Goal: Use online tool/utility: Utilize a website feature to perform a specific function

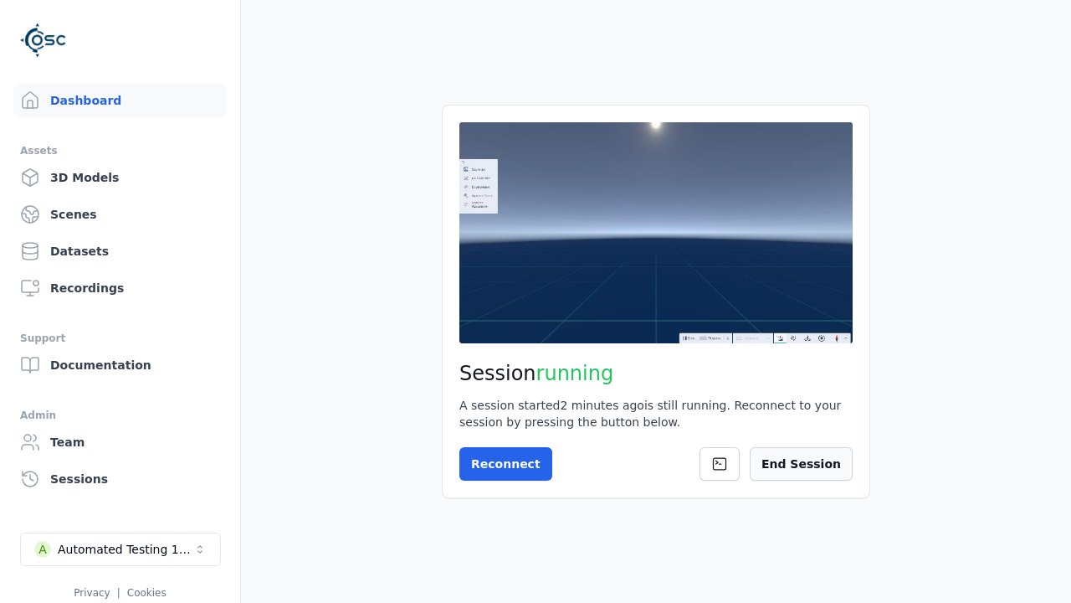
click at [823, 472] on button "End Session" at bounding box center [801, 463] width 103 height 33
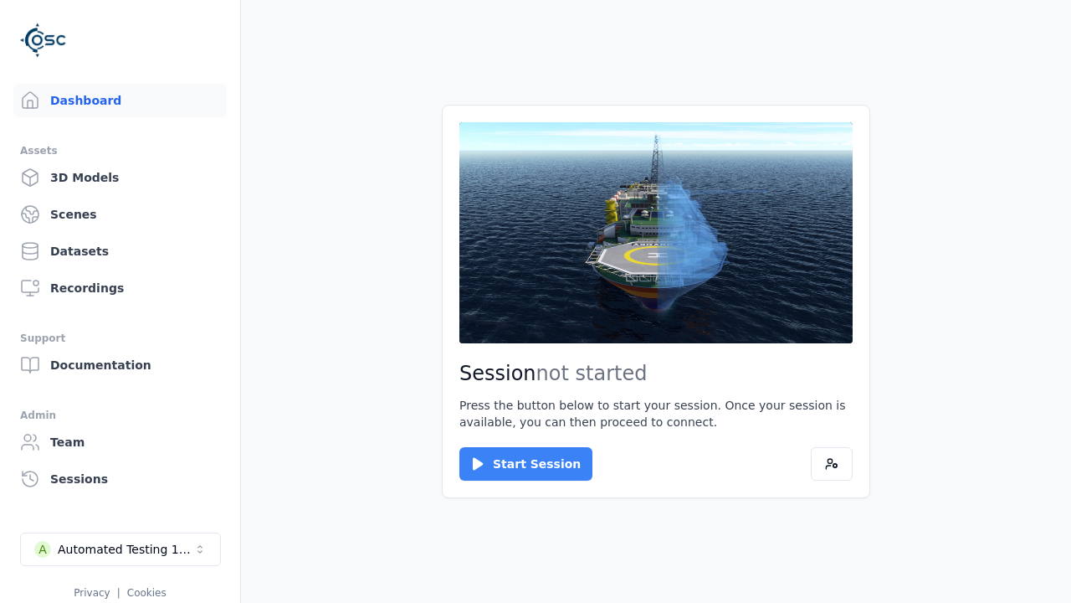
click at [516, 464] on button "Start Session" at bounding box center [526, 463] width 133 height 33
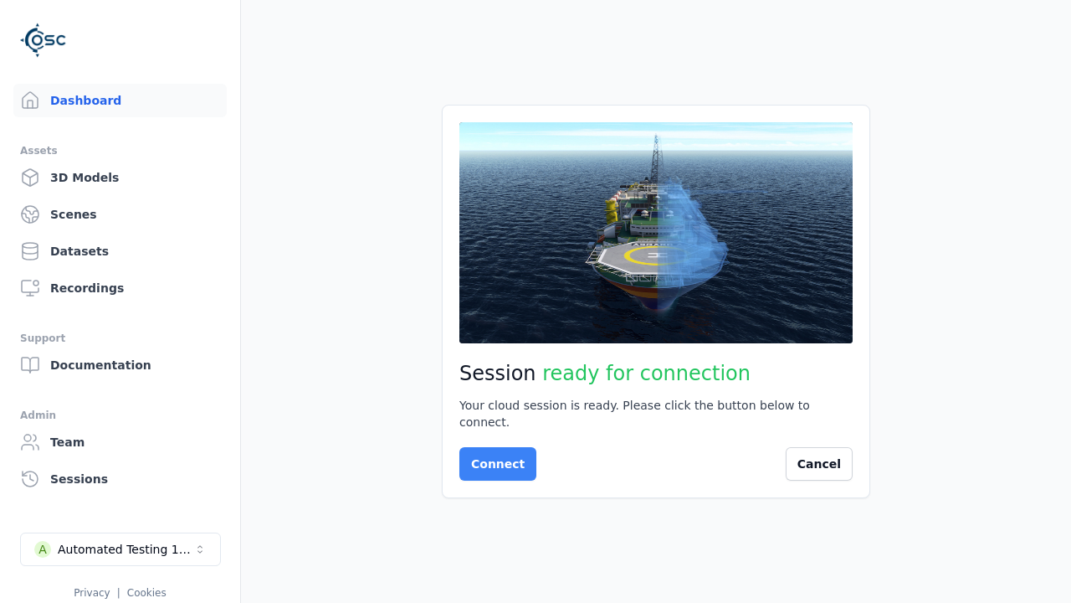
click at [493, 455] on button "Connect" at bounding box center [498, 463] width 77 height 33
